Goal: Information Seeking & Learning: Learn about a topic

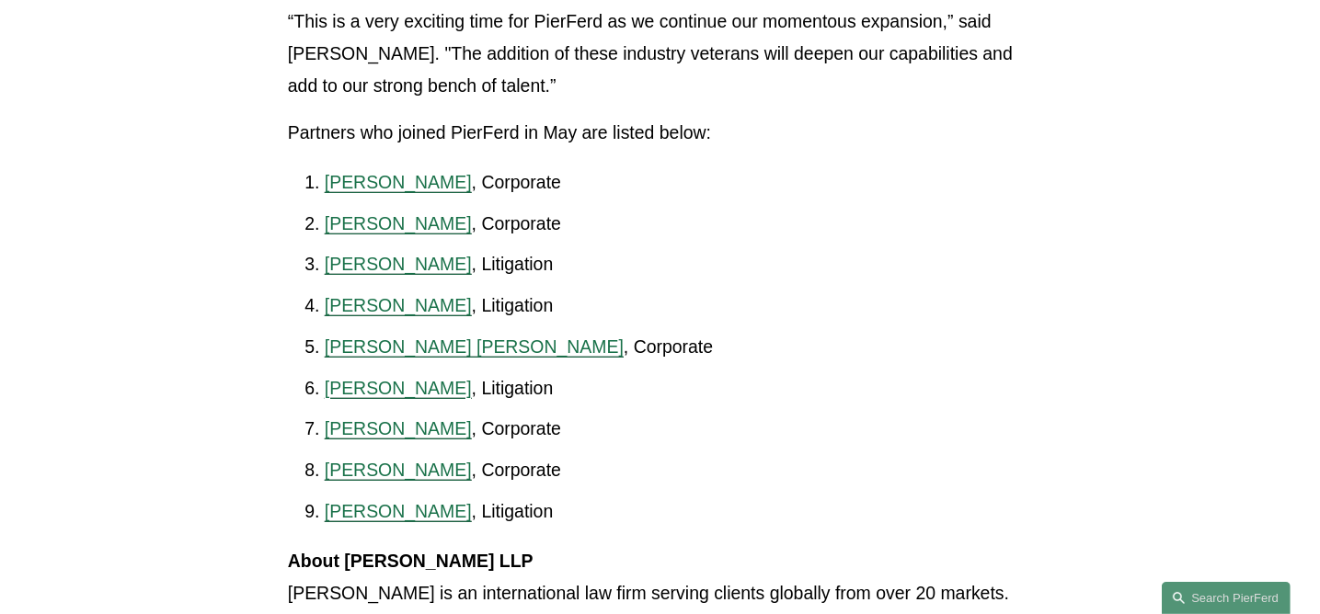
scroll to position [920, 0]
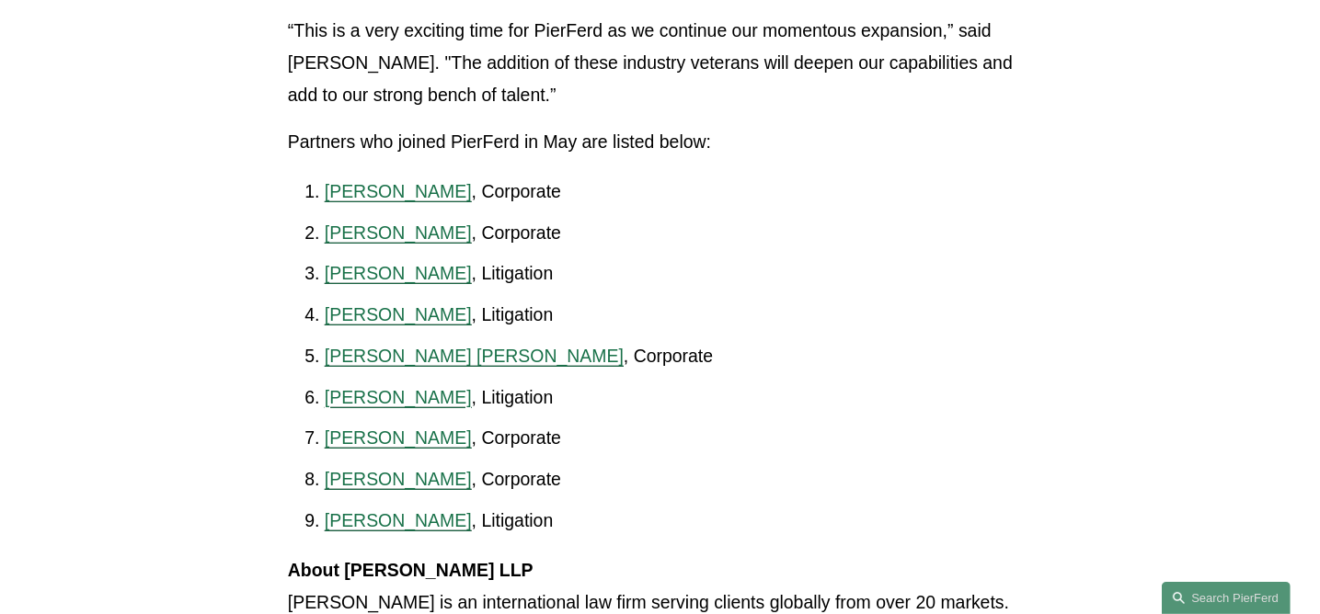
click at [381, 366] on span "[PERSON_NAME] [PERSON_NAME]" at bounding box center [474, 356] width 299 height 20
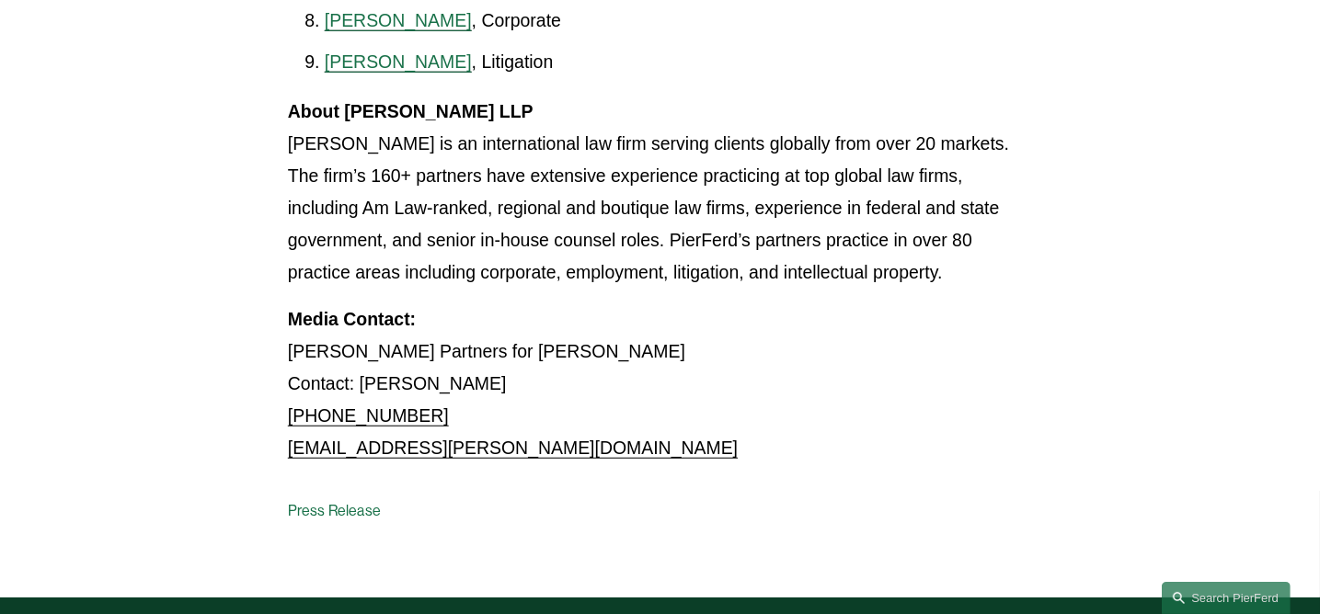
scroll to position [1380, 0]
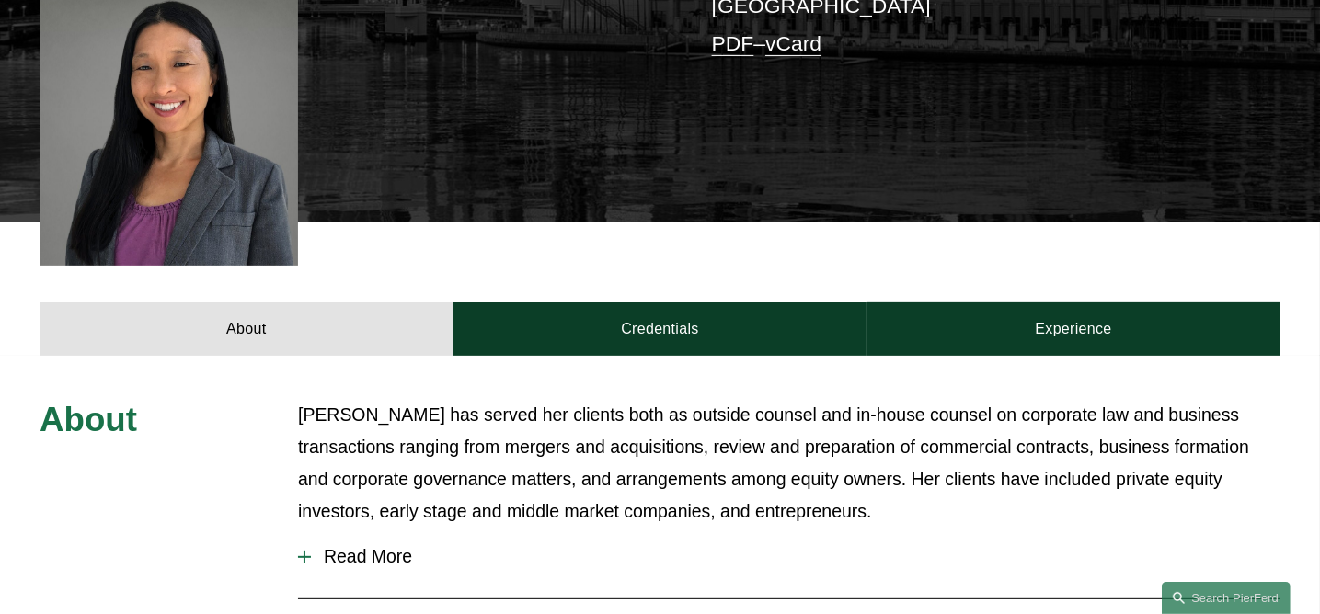
scroll to position [644, 0]
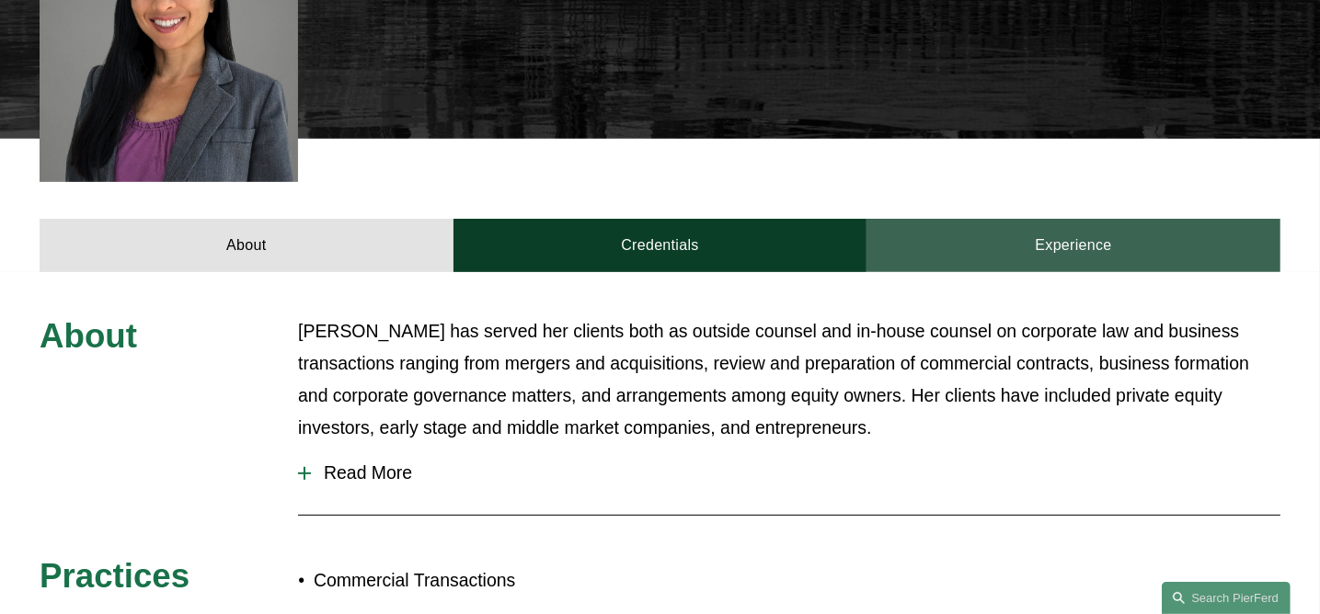
click at [1119, 219] on link "Experience" at bounding box center [1073, 245] width 414 height 53
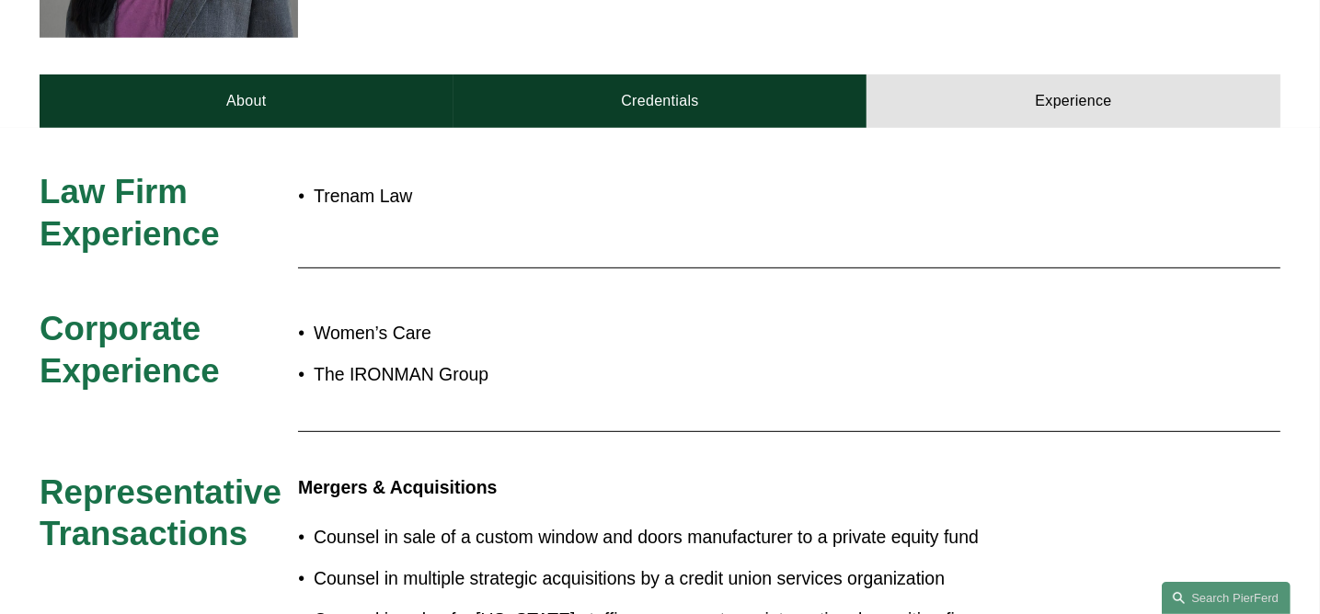
scroll to position [828, 0]
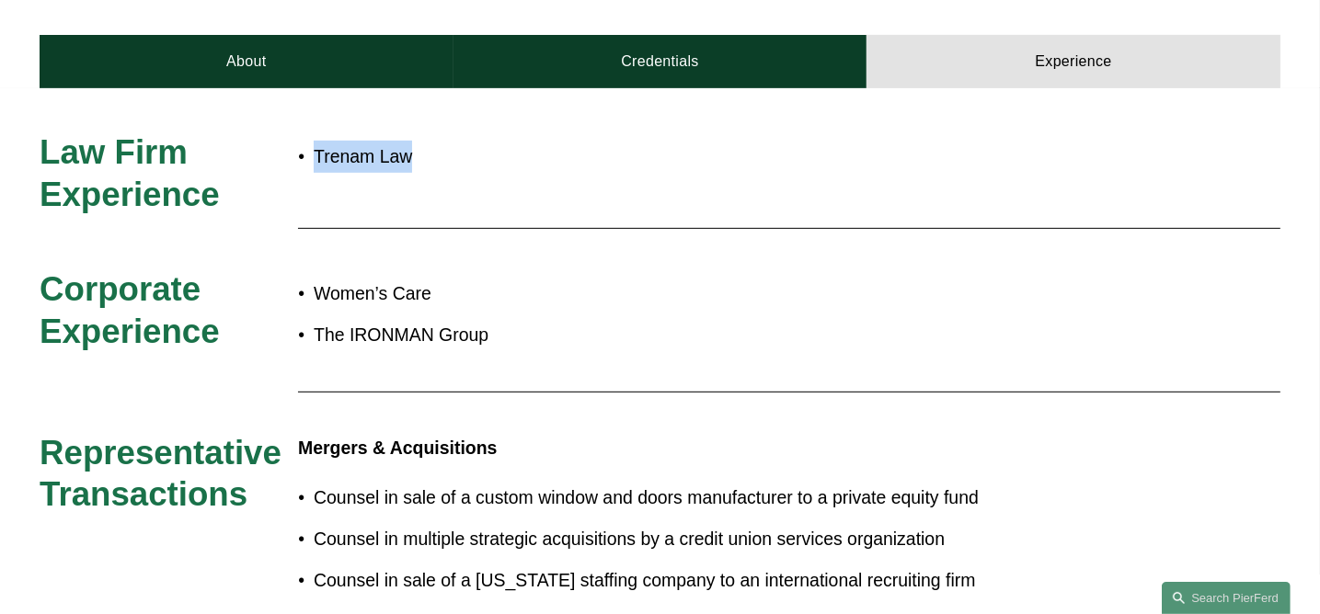
drag, startPoint x: 438, startPoint y: 87, endPoint x: 312, endPoint y: 86, distance: 126.0
click at [314, 141] on p "Trenam Law" at bounding box center [719, 157] width 811 height 32
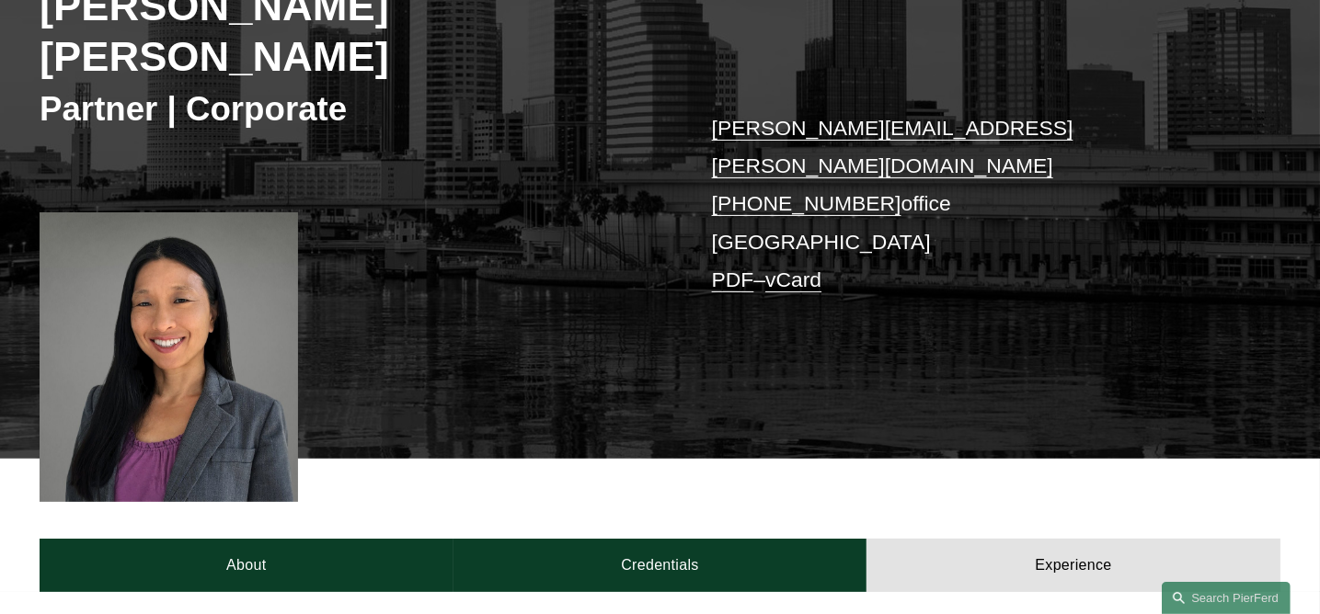
scroll to position [144, 0]
